Goal: Task Accomplishment & Management: Manage account settings

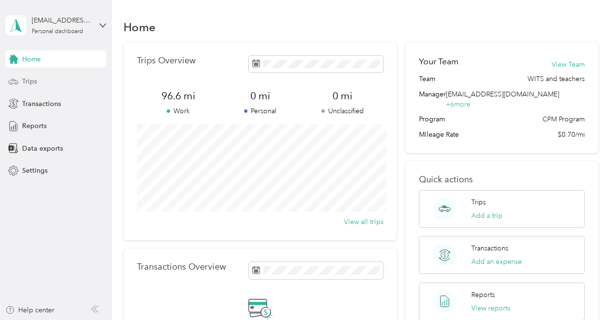
click at [31, 74] on div "Trips" at bounding box center [55, 81] width 101 height 17
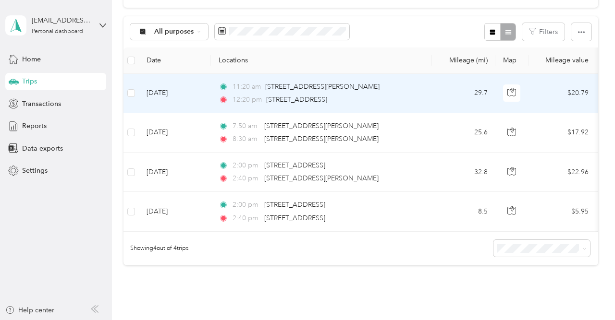
scroll to position [181, 0]
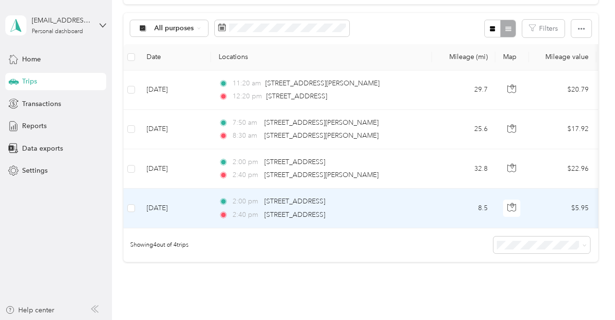
click at [186, 208] on td "[DATE]" at bounding box center [175, 208] width 72 height 39
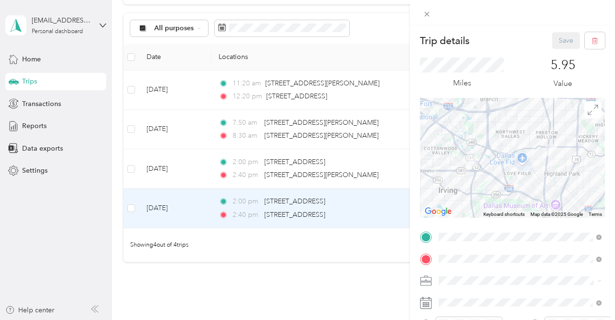
click at [360, 48] on div "Trip details Save This trip cannot be edited because it is either under review,…" at bounding box center [307, 160] width 615 height 320
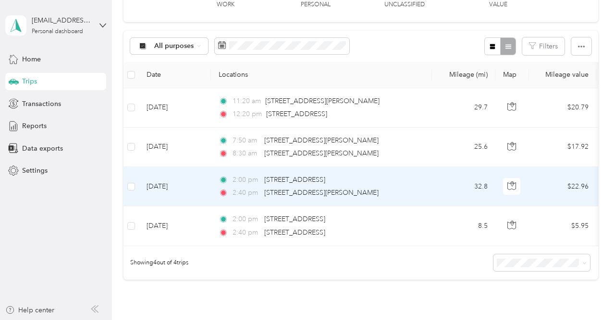
scroll to position [166, 0]
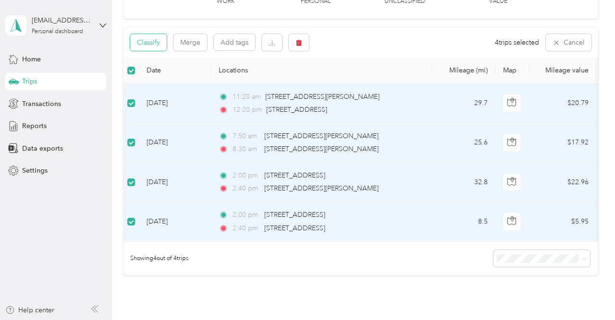
click at [149, 43] on button "Classify" at bounding box center [148, 42] width 36 height 17
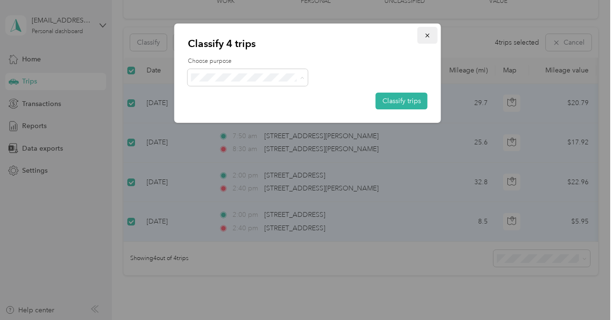
click at [427, 37] on icon "button" at bounding box center [427, 35] width 7 height 7
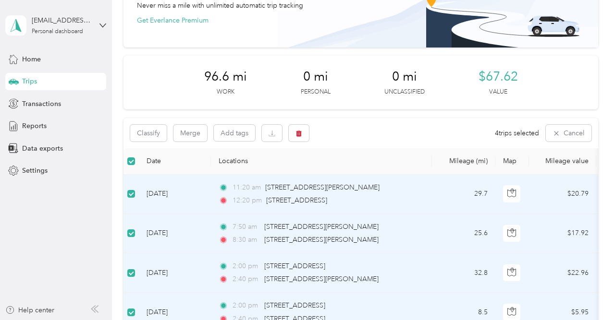
scroll to position [75, 0]
click at [359, 128] on div "Classify Merge Add tags 4 trips selected Cancel" at bounding box center [360, 134] width 474 height 30
